Goal: Transaction & Acquisition: Purchase product/service

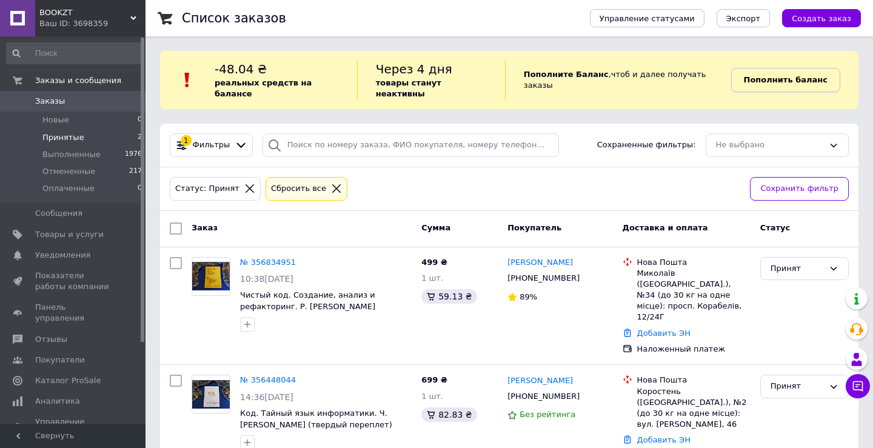
click at [755, 78] on b "Пополнить баланс" at bounding box center [786, 79] width 84 height 9
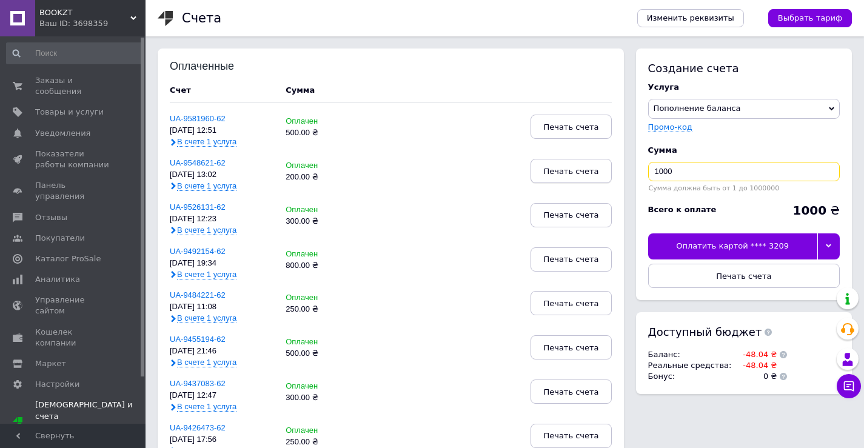
drag, startPoint x: 682, startPoint y: 169, endPoint x: 578, endPoint y: 171, distance: 104.2
type input "200"
click at [724, 245] on div "Оплатить картой **** 3209" at bounding box center [732, 245] width 169 height 25
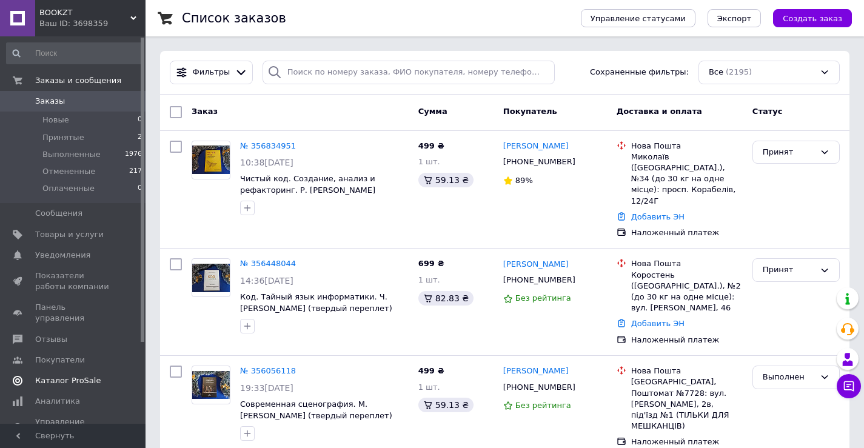
click at [89, 375] on span "Каталог ProSale" at bounding box center [67, 380] width 65 height 11
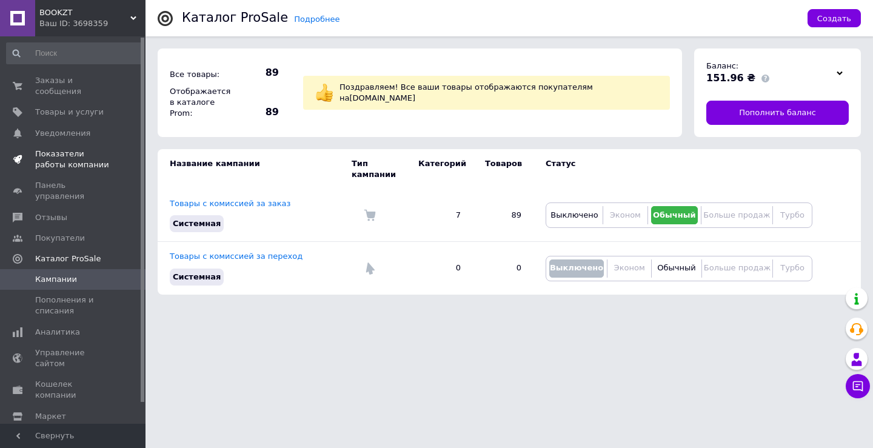
click at [59, 148] on span "Показатели работы компании" at bounding box center [73, 159] width 77 height 22
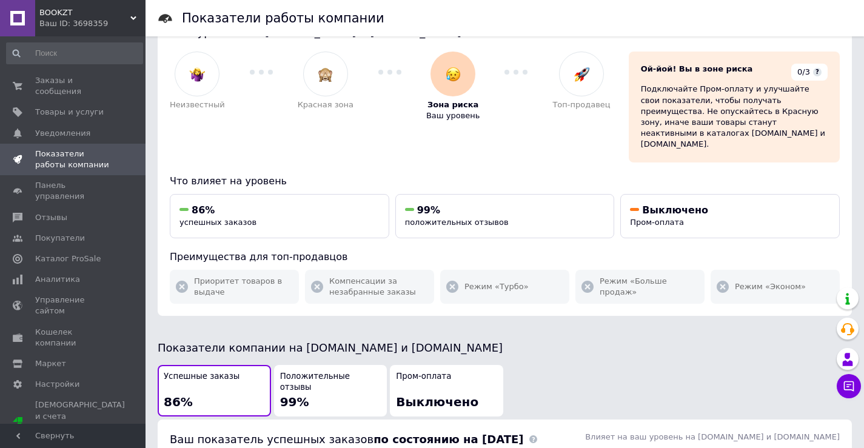
scroll to position [121, 0]
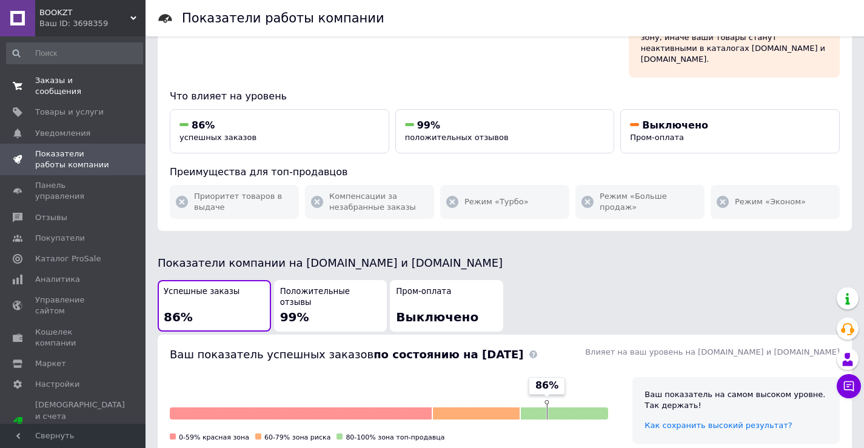
click at [81, 75] on span "Заказы и сообщения" at bounding box center [73, 86] width 77 height 22
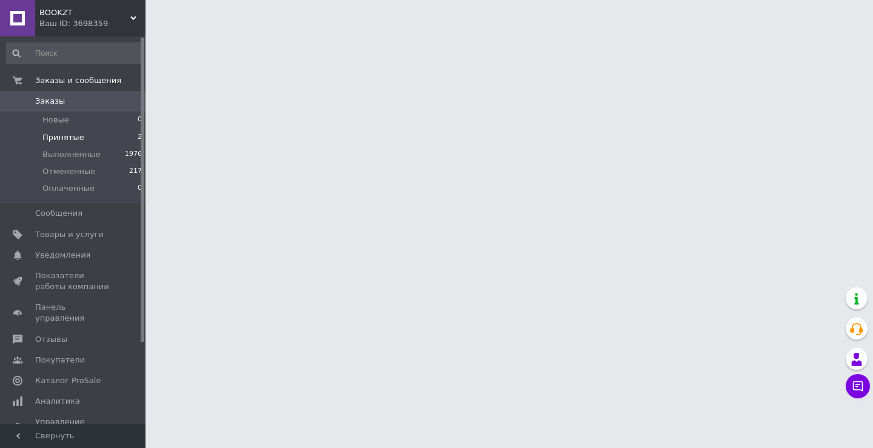
drag, startPoint x: 67, startPoint y: 139, endPoint x: 74, endPoint y: 132, distance: 9.9
click at [67, 139] on span "Принятые" at bounding box center [63, 137] width 42 height 11
